Goal: Navigation & Orientation: Find specific page/section

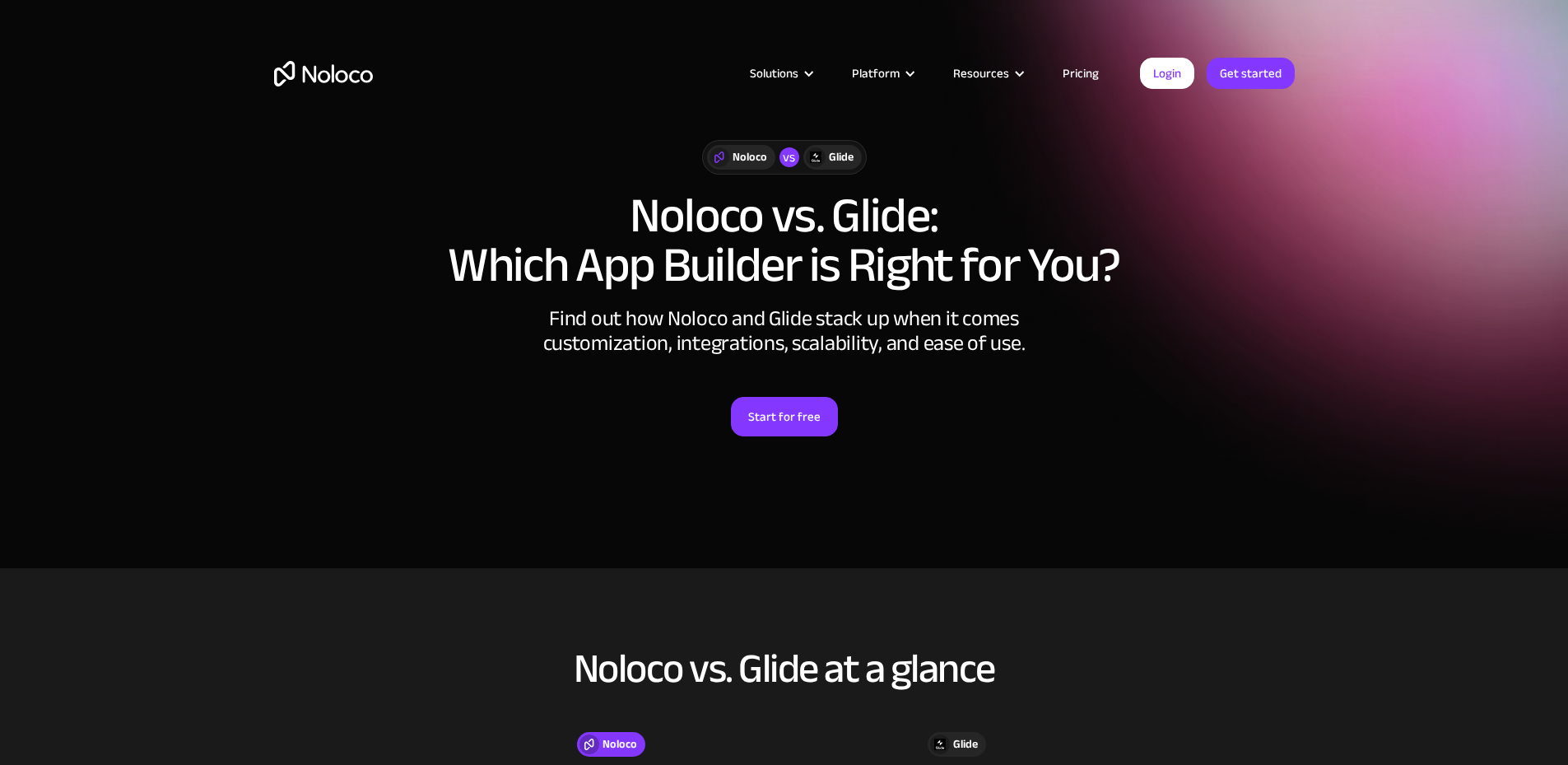
click at [329, 68] on img "home" at bounding box center [323, 74] width 98 height 25
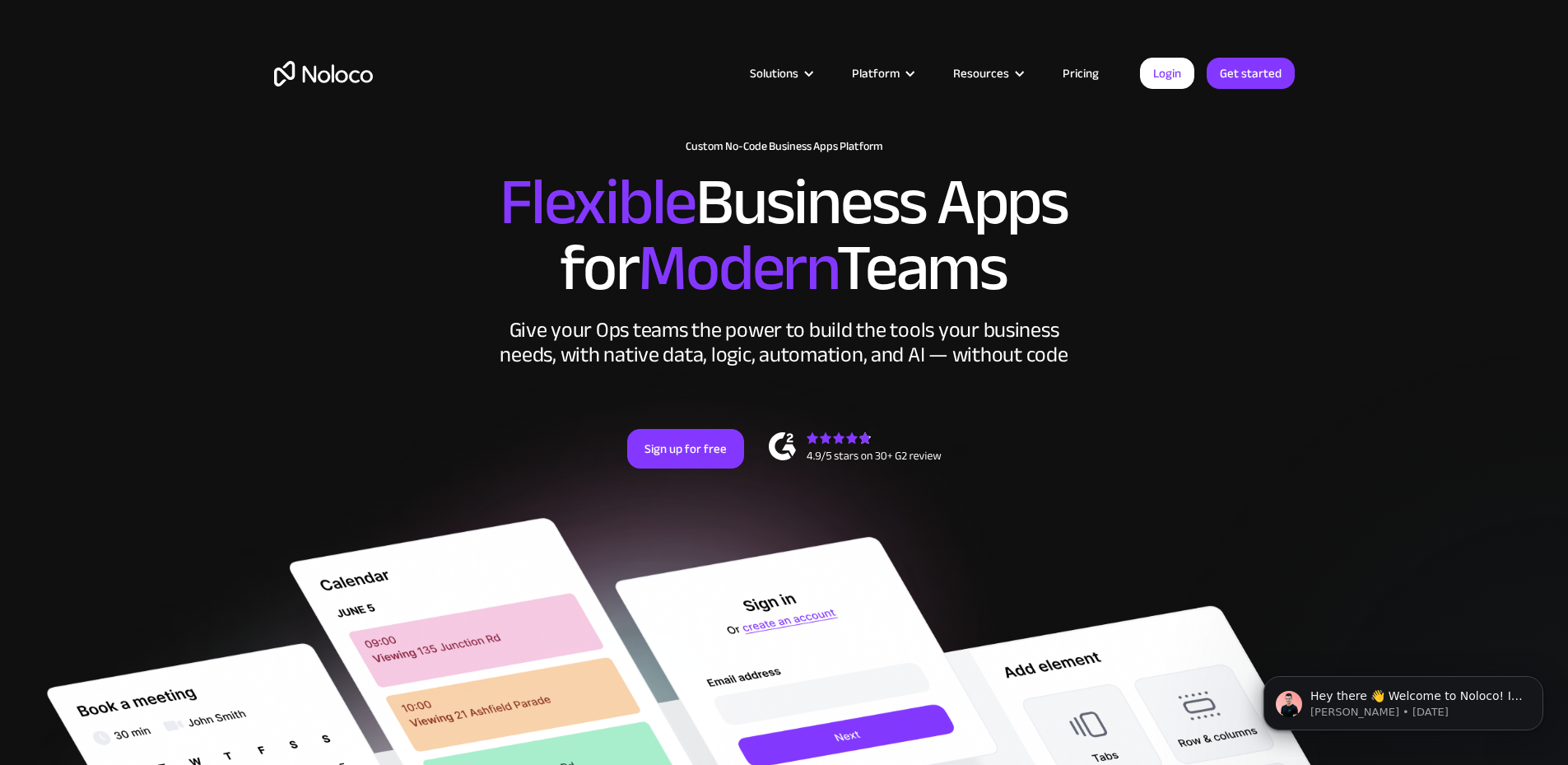
click at [1087, 69] on link "Pricing" at bounding box center [1081, 73] width 78 height 22
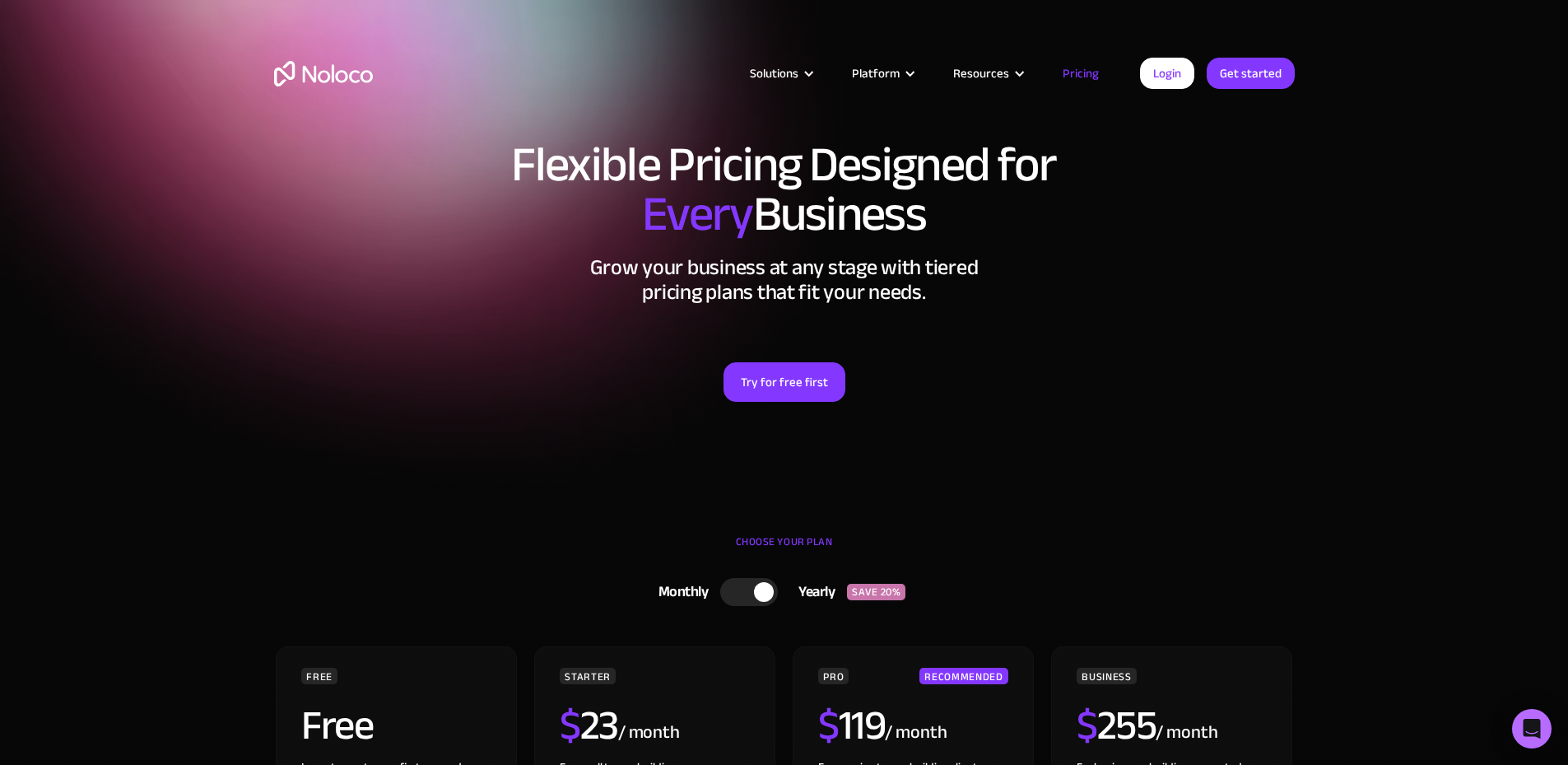
click at [322, 65] on img "home" at bounding box center [323, 74] width 98 height 25
